Goal: Information Seeking & Learning: Learn about a topic

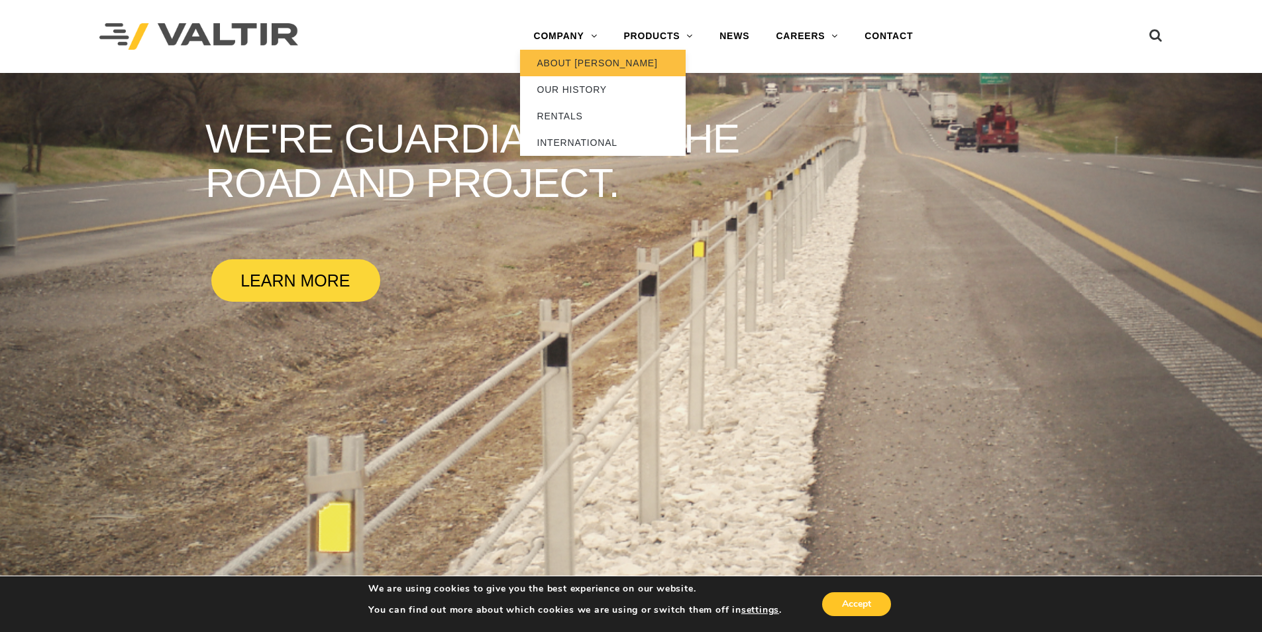
click at [584, 54] on link "ABOUT [PERSON_NAME]" at bounding box center [603, 63] width 166 height 27
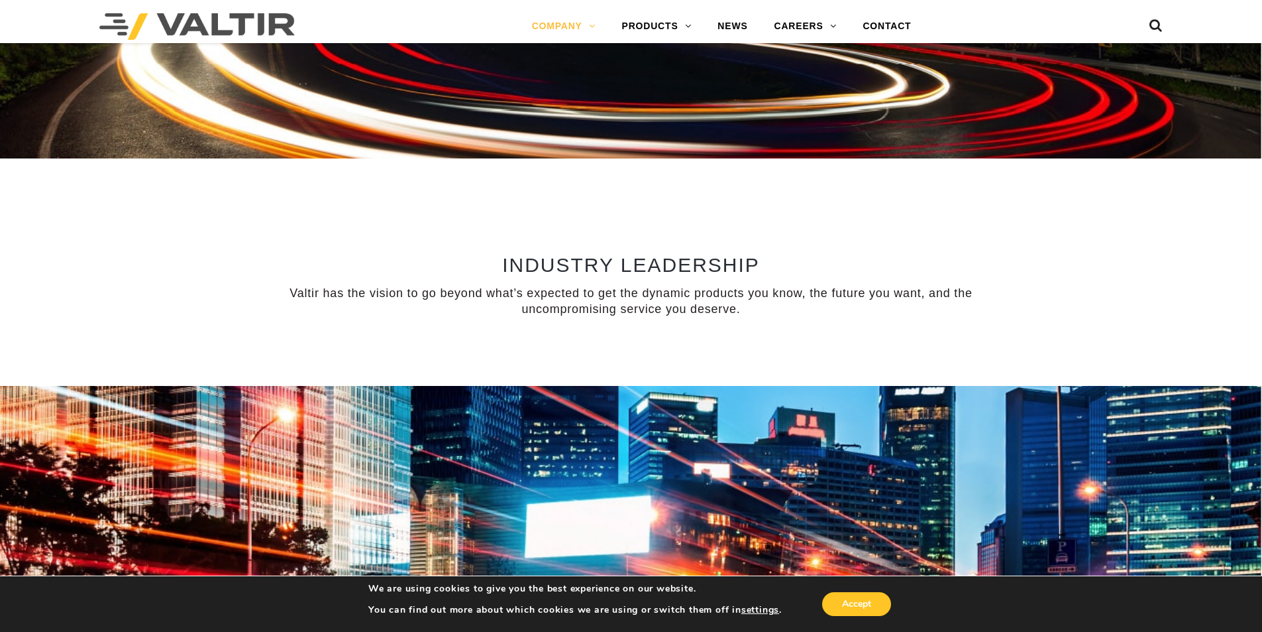
scroll to position [588, 0]
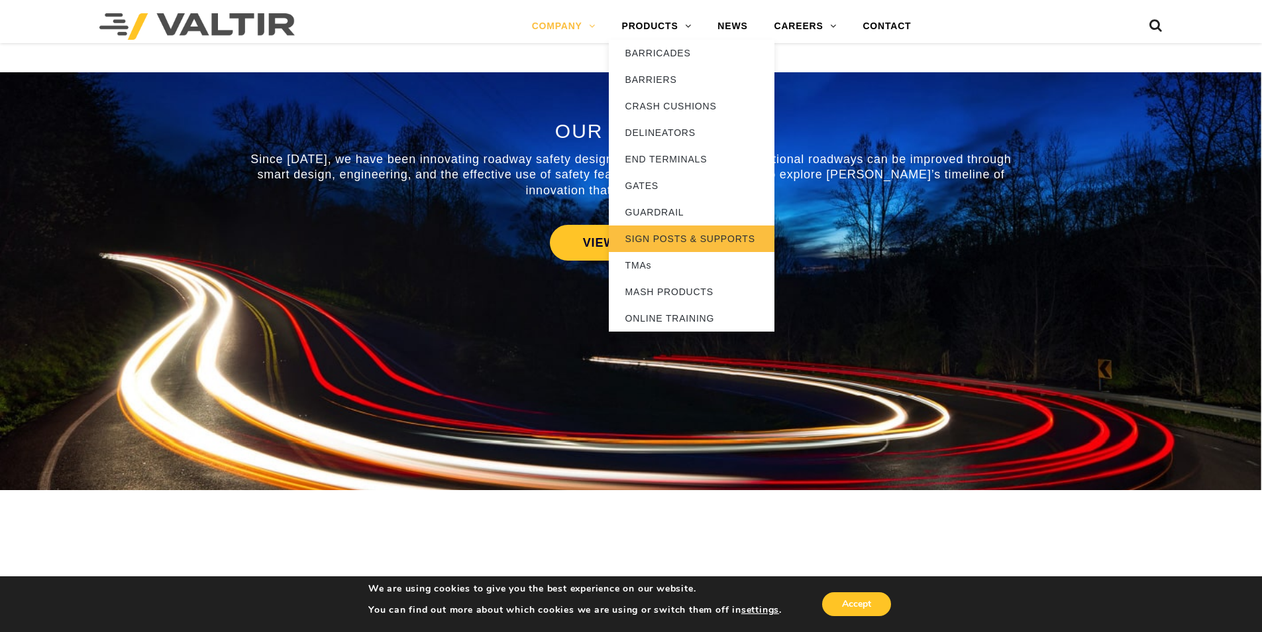
click at [669, 232] on link "SIGN POSTS & SUPPORTS" at bounding box center [692, 238] width 166 height 27
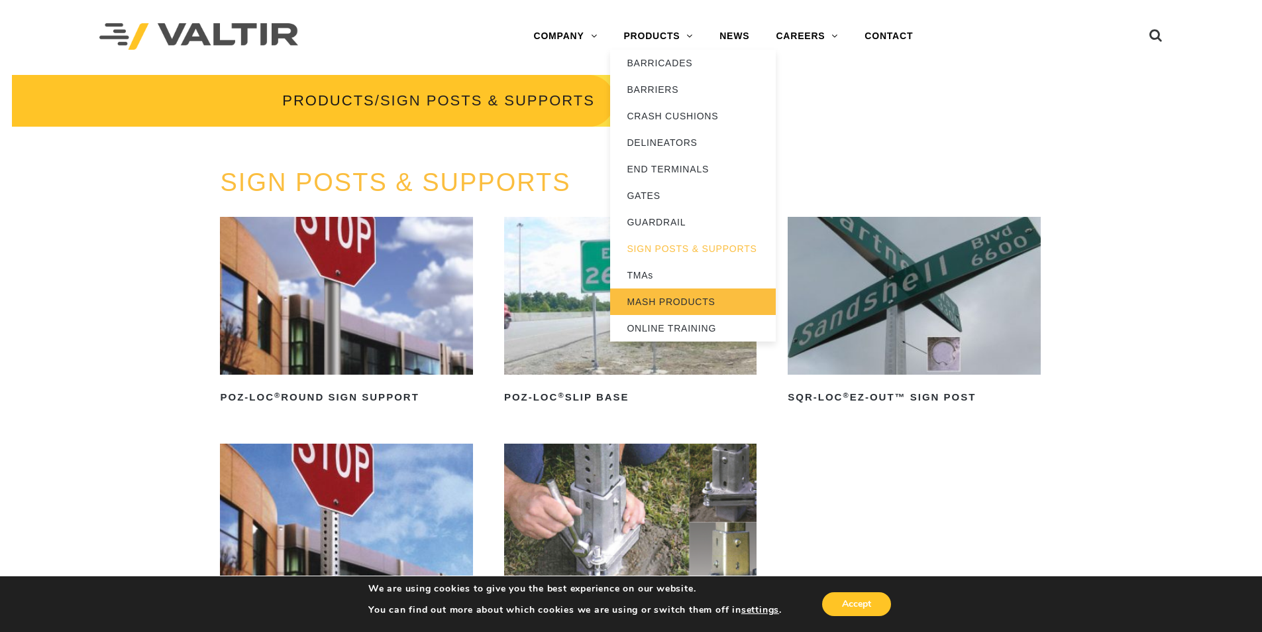
click at [655, 293] on link "MASH PRODUCTS" at bounding box center [693, 301] width 166 height 27
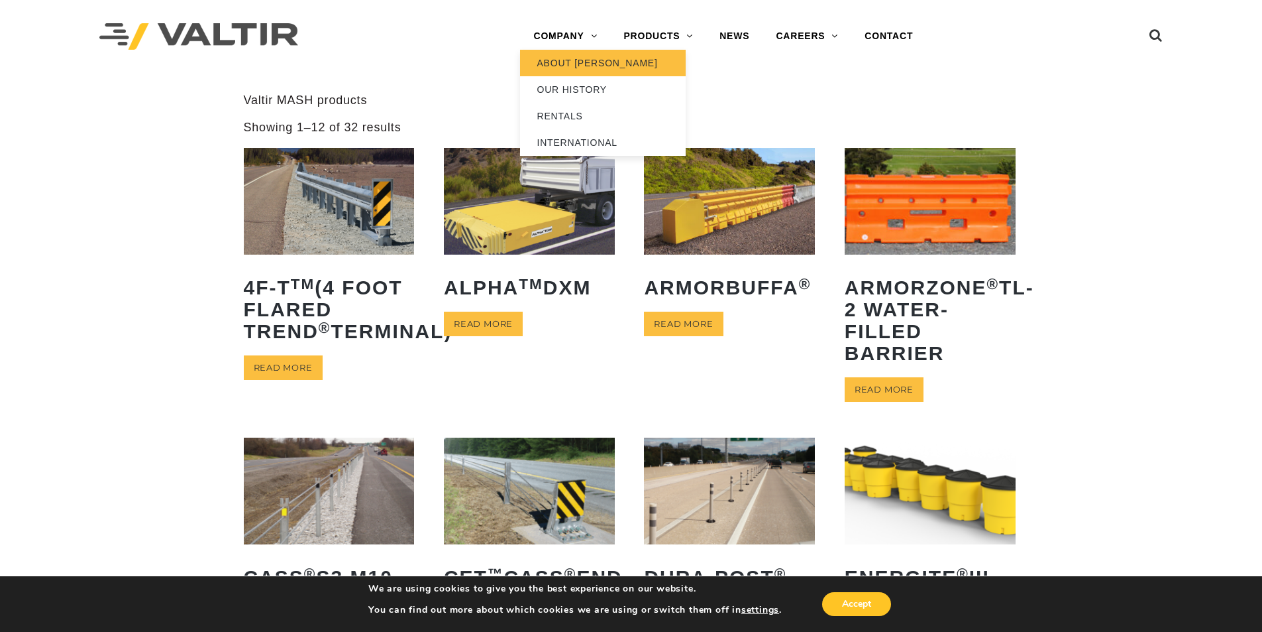
click at [583, 66] on link "ABOUT [PERSON_NAME]" at bounding box center [603, 63] width 166 height 27
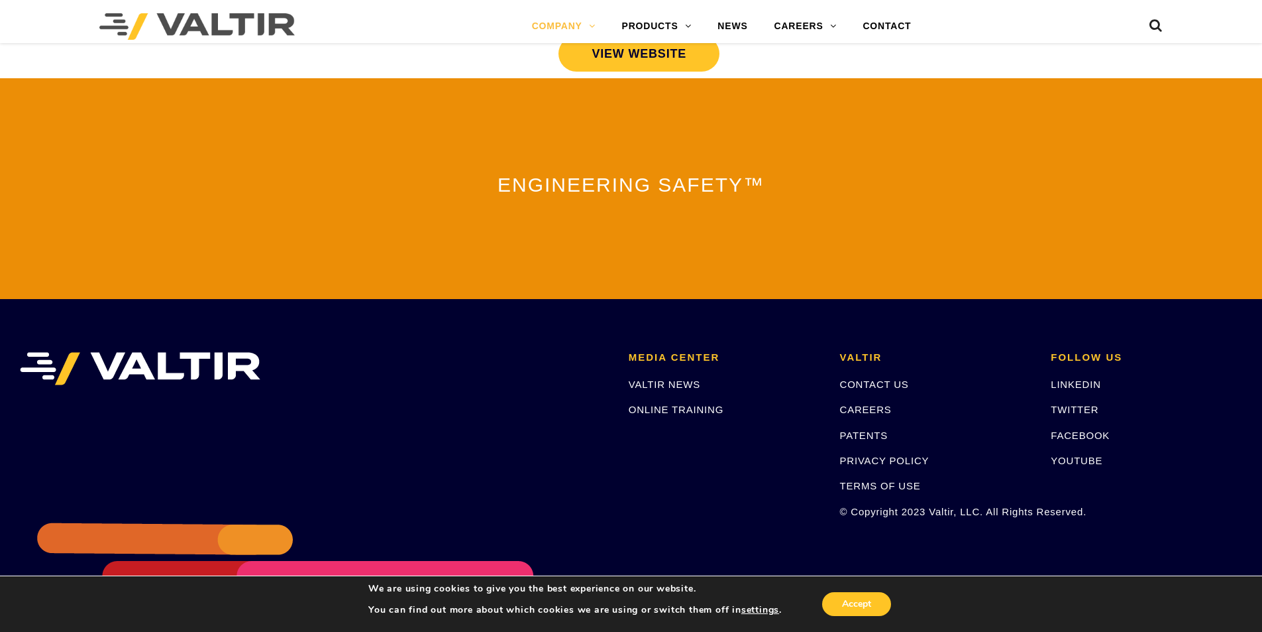
scroll to position [2907, 0]
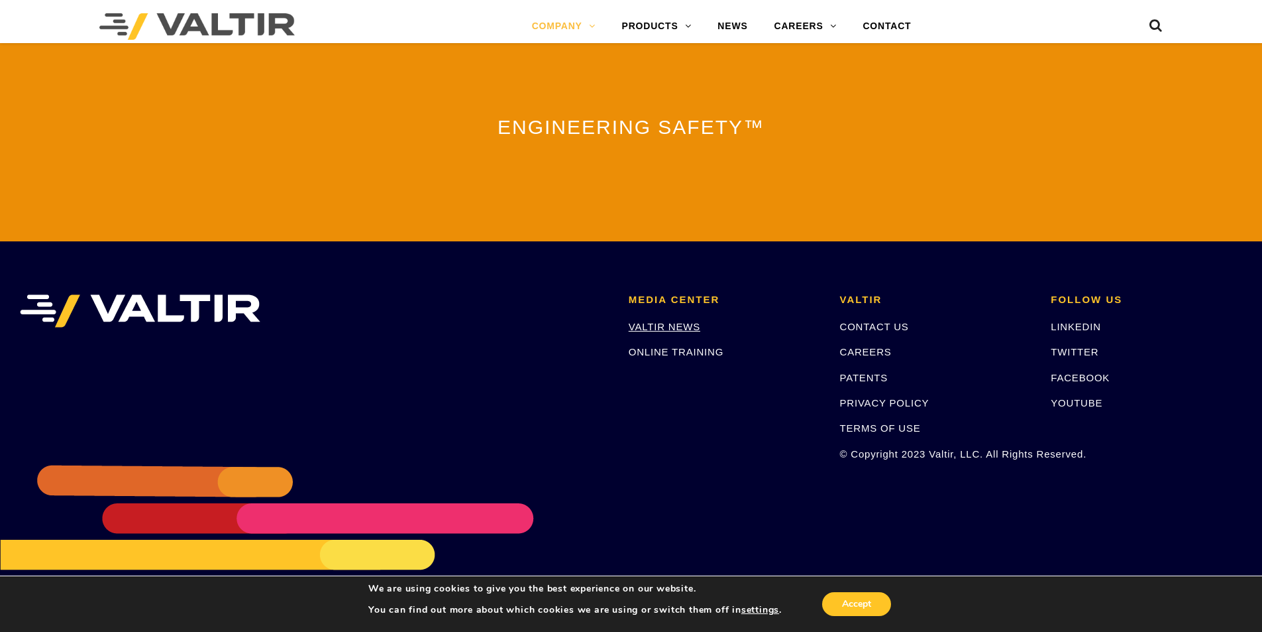
click at [677, 321] on link "VALTIR NEWS" at bounding box center [665, 326] width 72 height 11
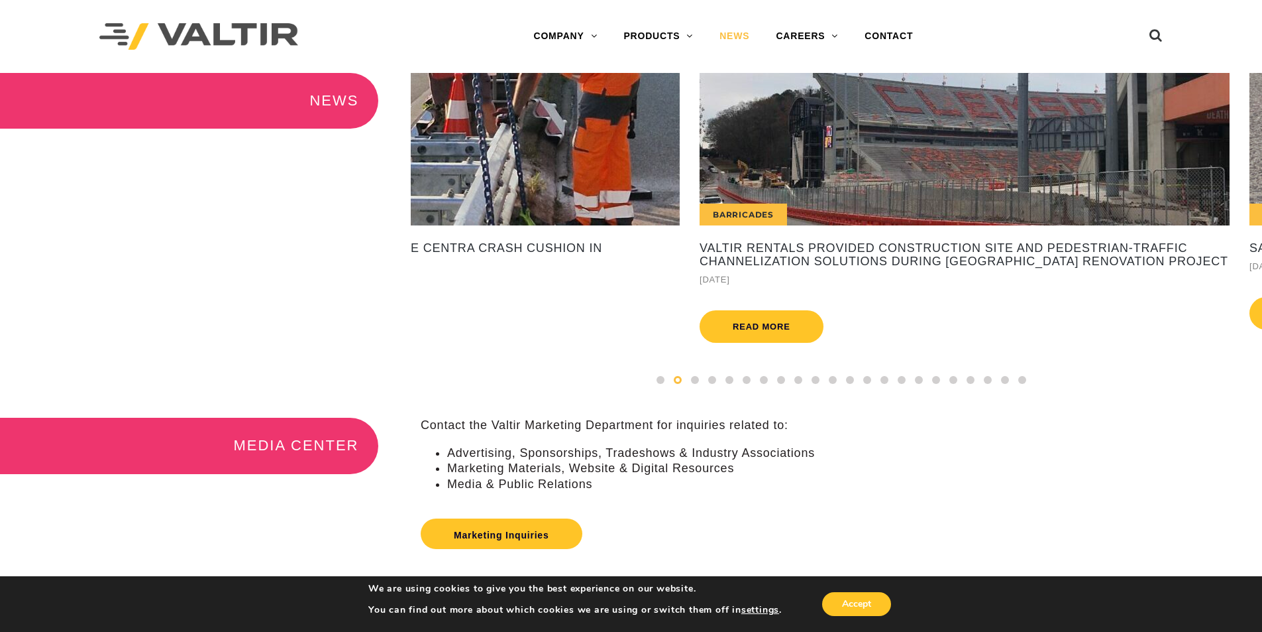
drag, startPoint x: 1027, startPoint y: 174, endPoint x: 327, endPoint y: 213, distance: 700.3
click at [327, 213] on div "NEWS International Valtir's CENTRA Crash Cushion Performs Flawlessly, Saving Mo…" at bounding box center [631, 245] width 1262 height 345
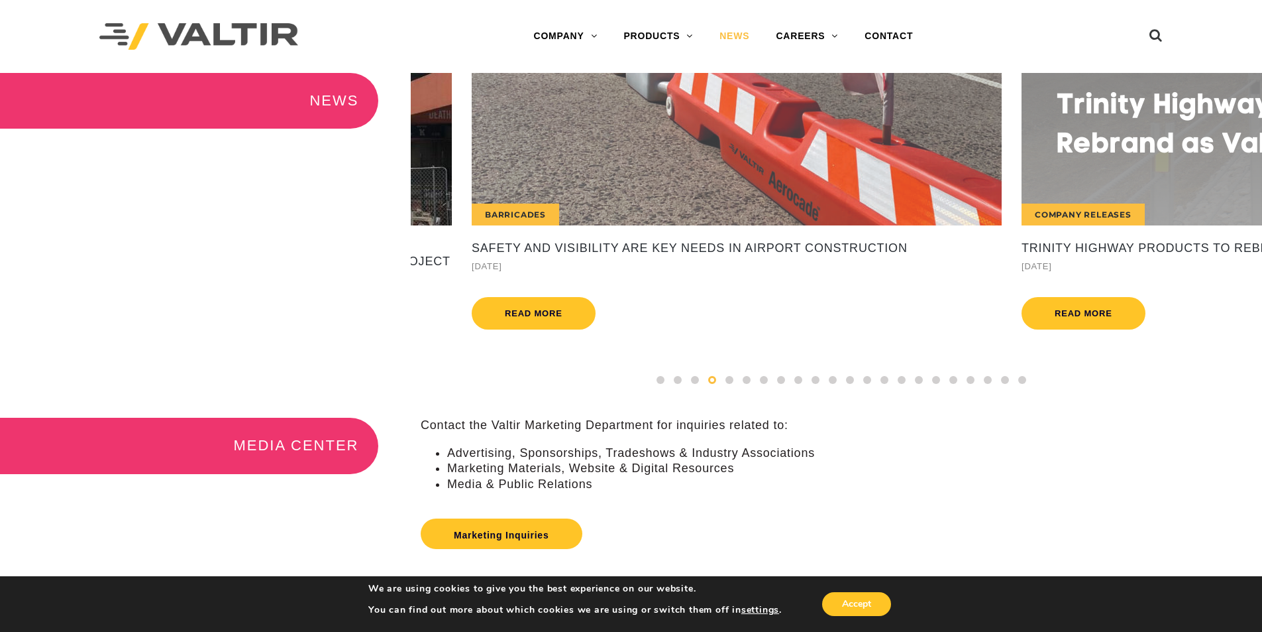
drag, startPoint x: 1030, startPoint y: 169, endPoint x: 531, endPoint y: 215, distance: 501.2
click at [531, 215] on div "Barricades" at bounding box center [737, 149] width 530 height 152
